Goal: Check status

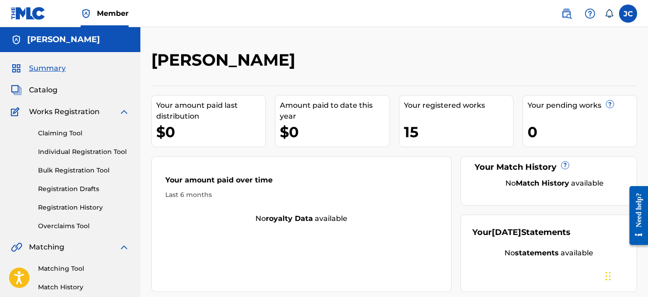
click at [80, 205] on link "Registration History" at bounding box center [83, 208] width 91 height 10
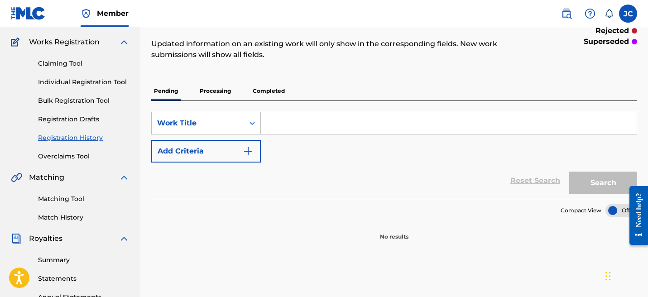
scroll to position [92, 0]
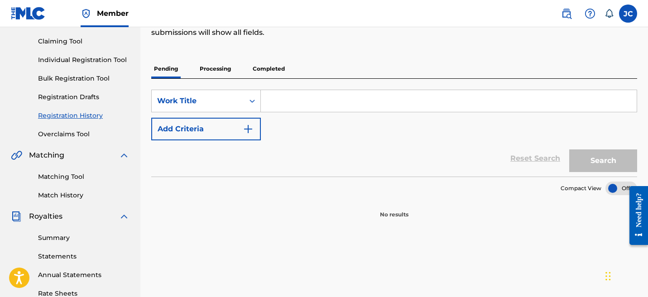
click at [216, 70] on p "Processing" at bounding box center [215, 68] width 37 height 19
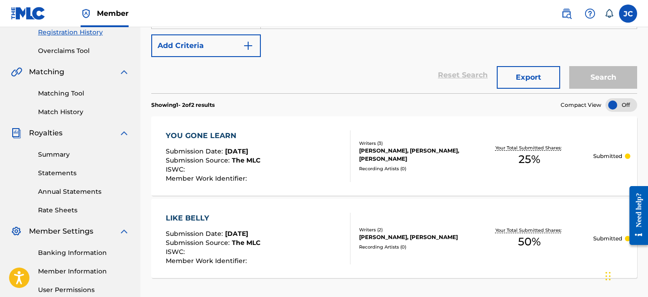
scroll to position [178, 0]
